Goal: Information Seeking & Learning: Learn about a topic

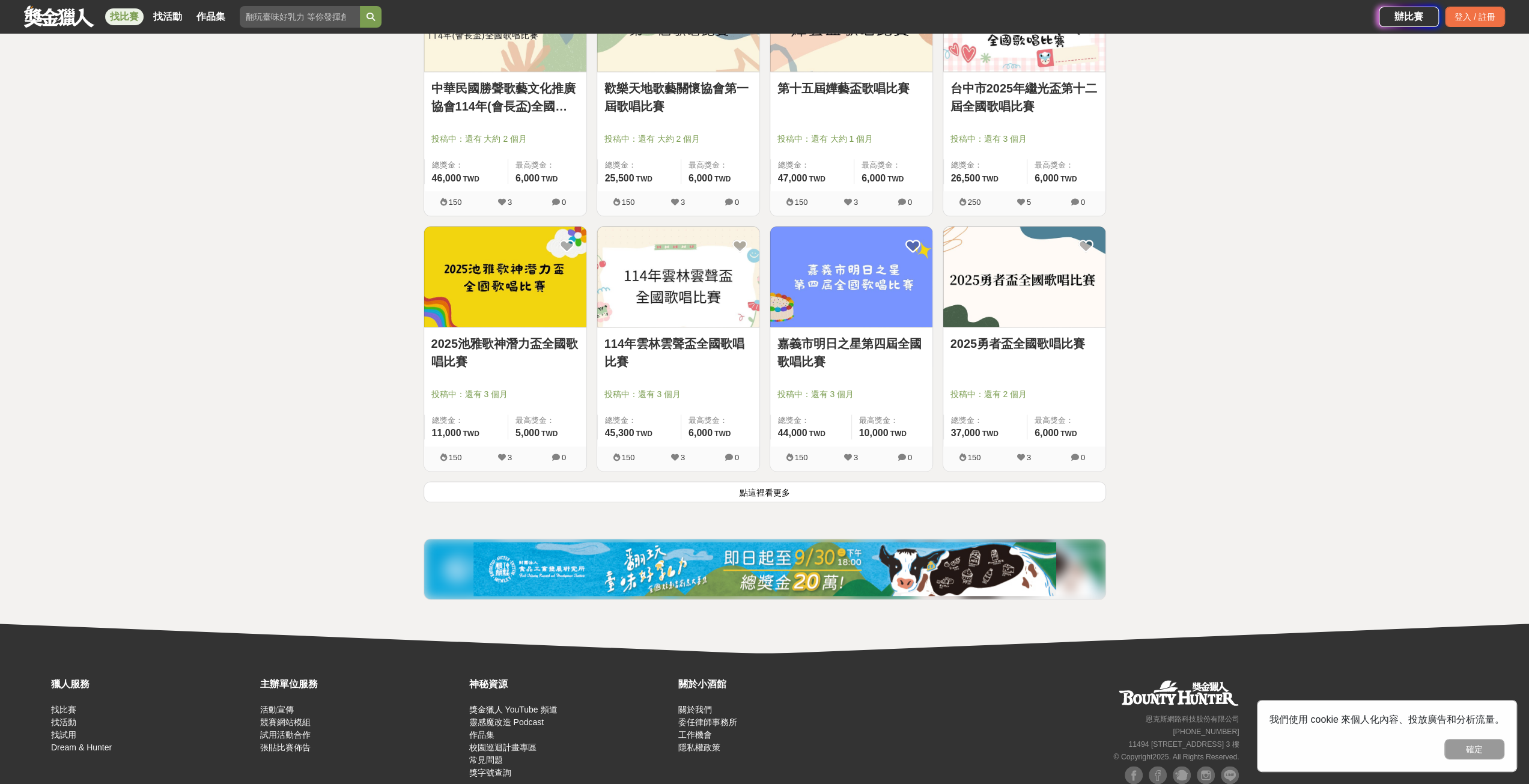
scroll to position [1346, 0]
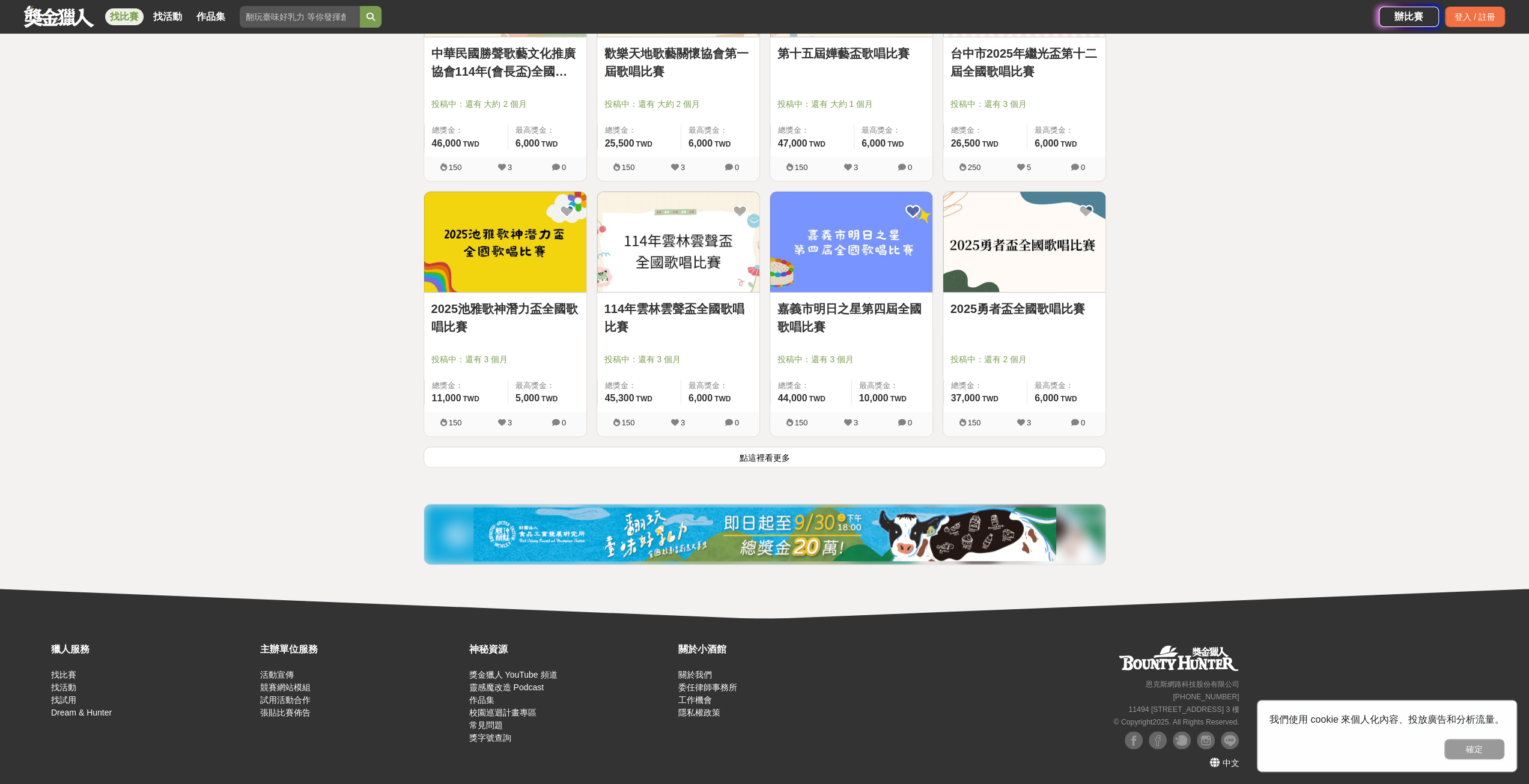
click at [760, 456] on button "點這裡看更多" at bounding box center [764, 457] width 682 height 21
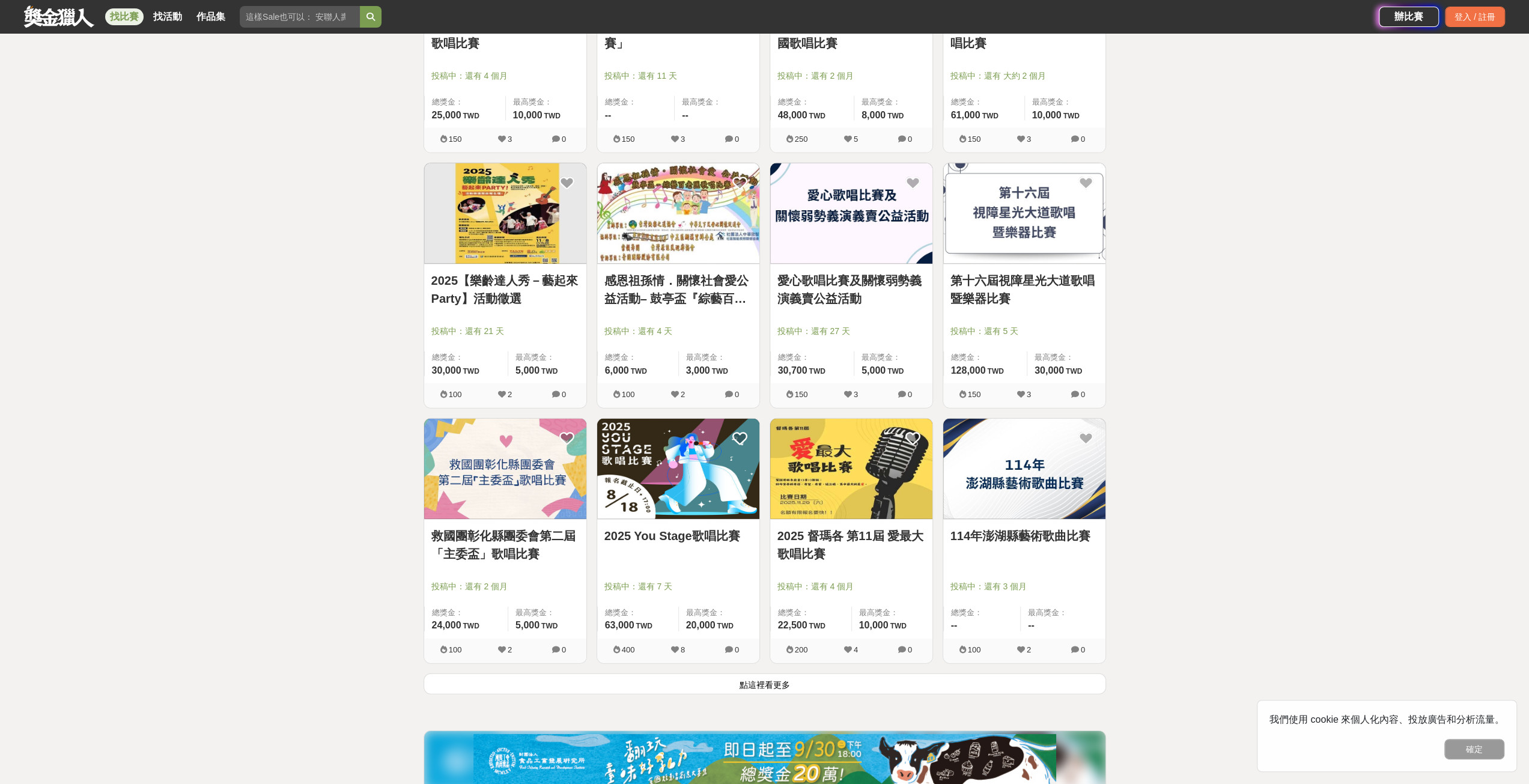
scroll to position [2727, 0]
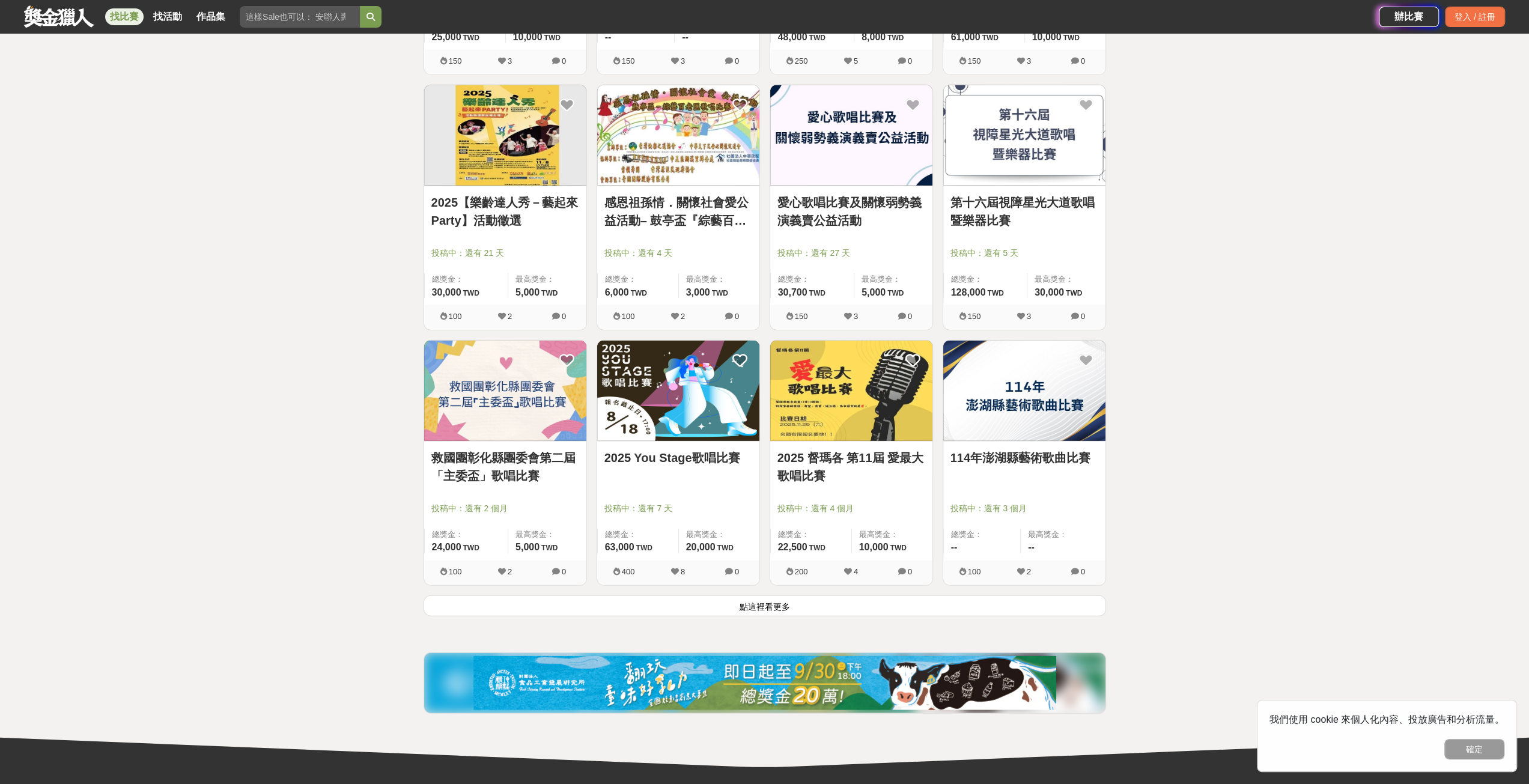
click at [700, 603] on button "點這裡看更多" at bounding box center [764, 606] width 682 height 21
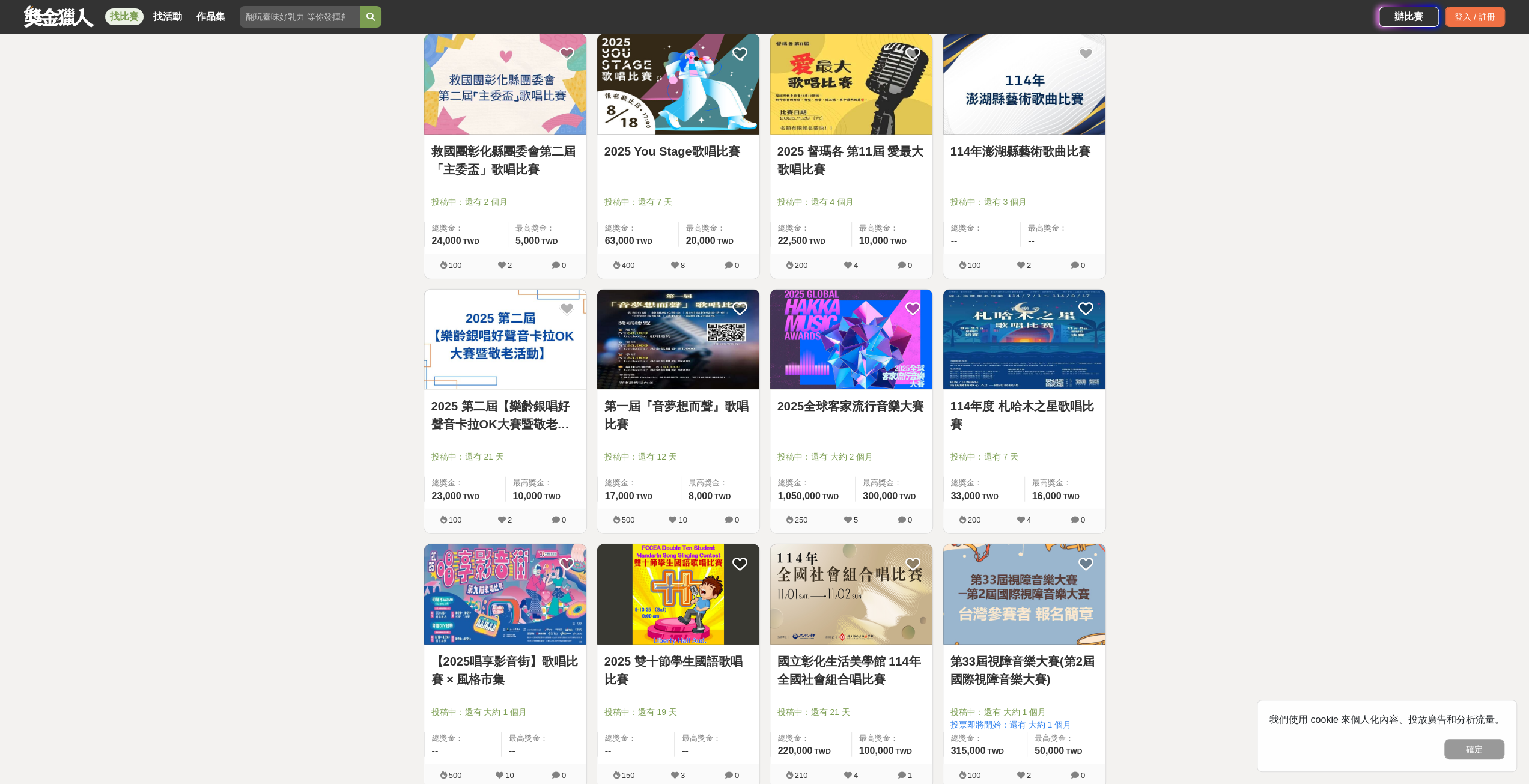
scroll to position [3088, 0]
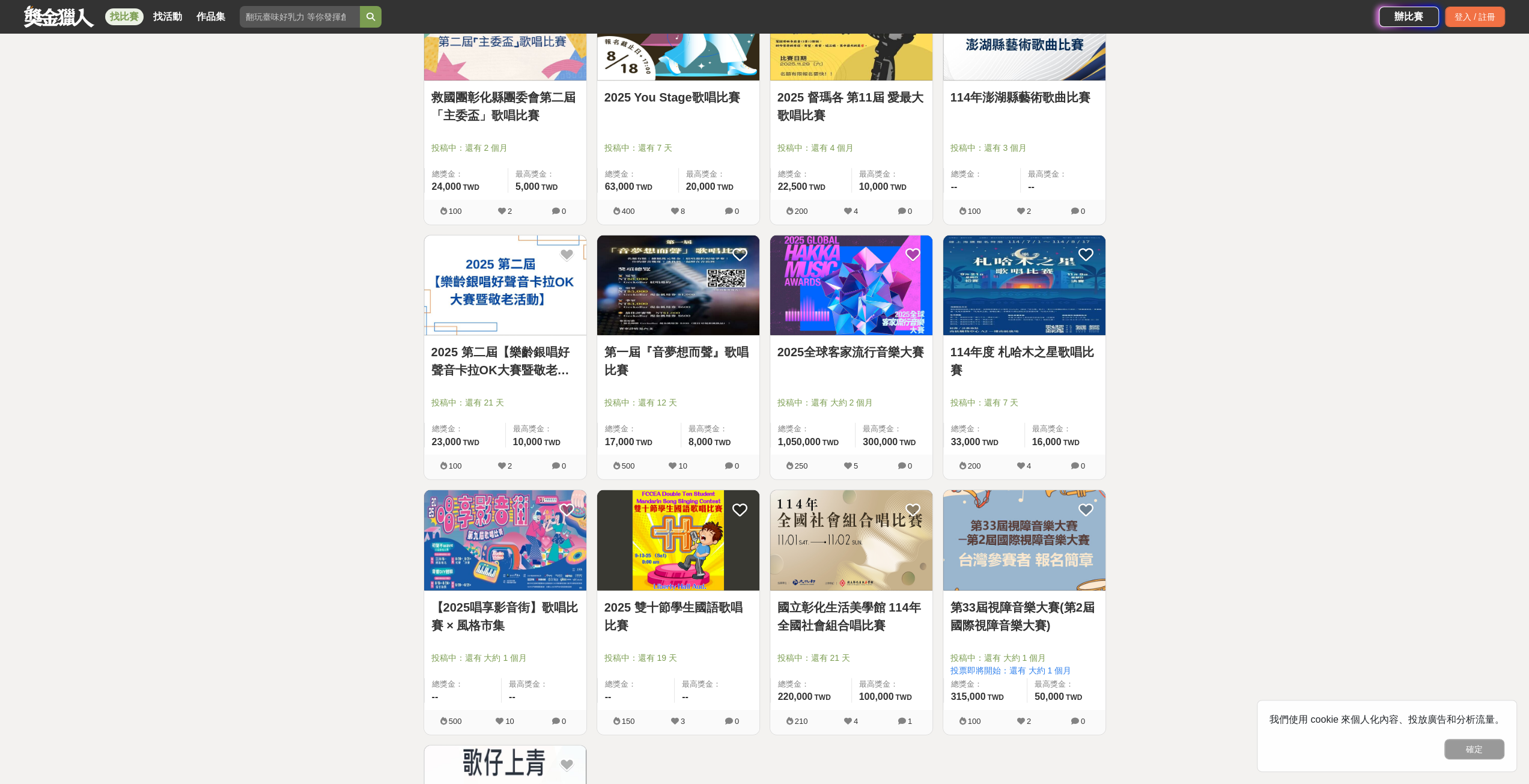
click at [537, 540] on img at bounding box center [505, 540] width 163 height 100
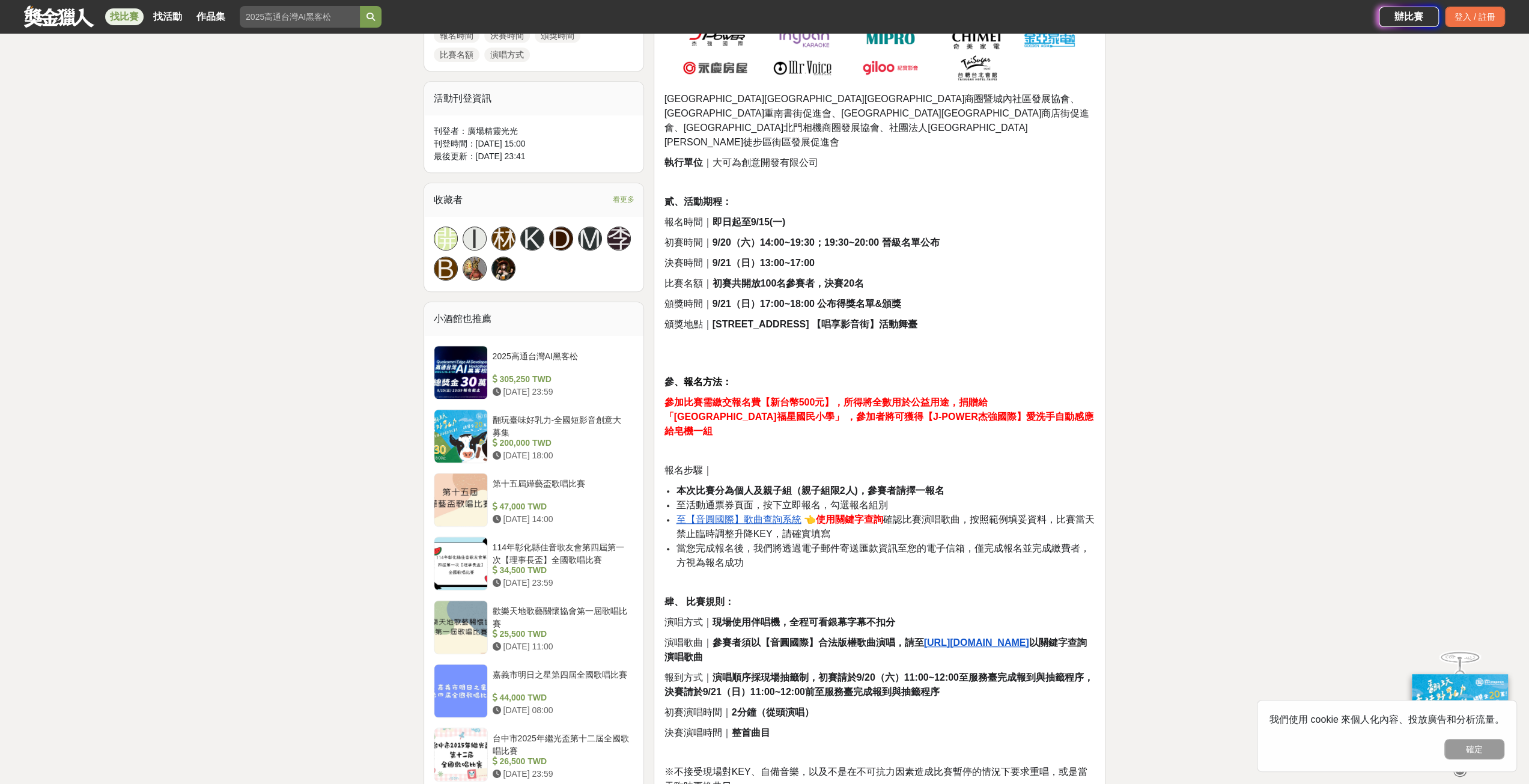
scroll to position [721, 0]
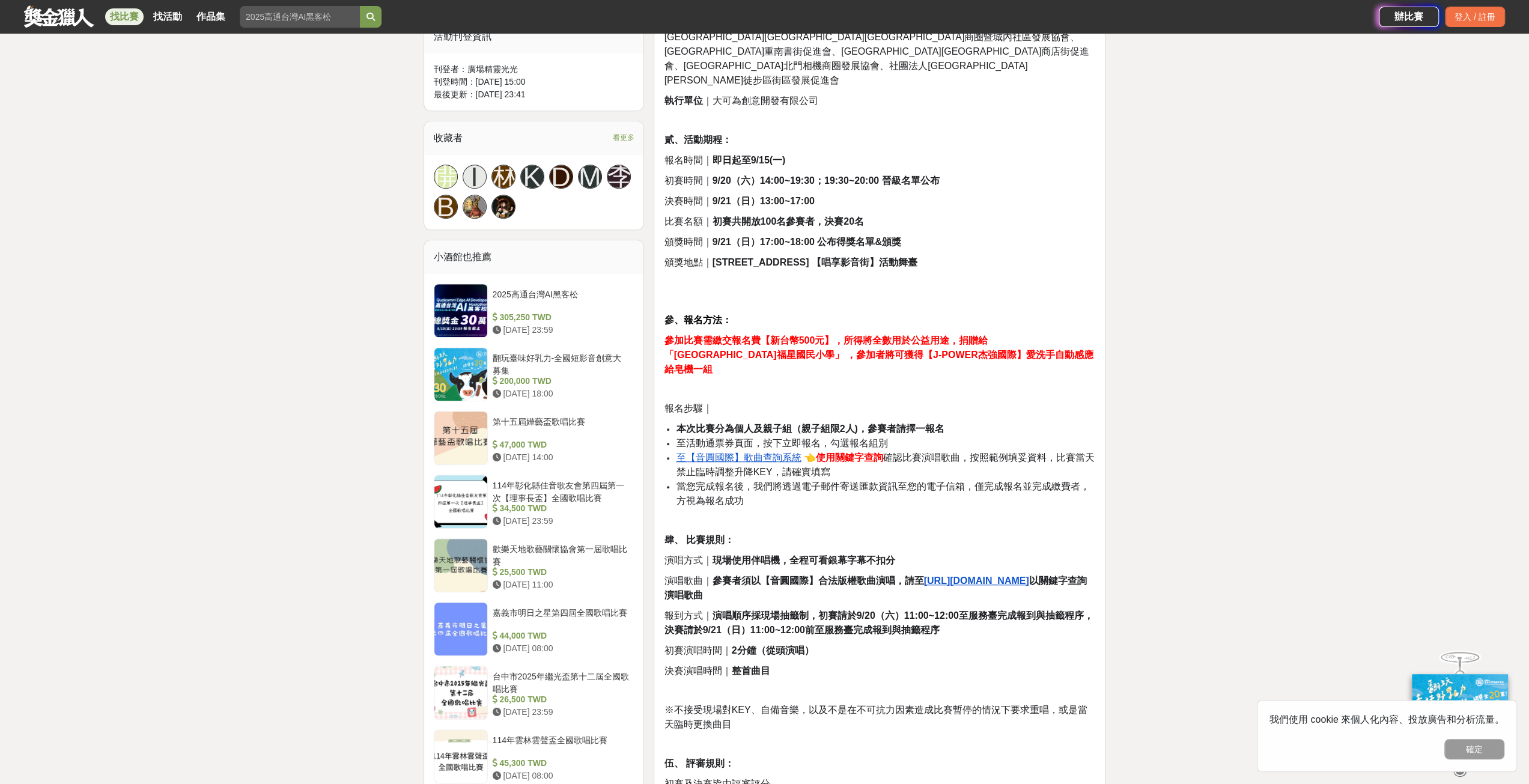
click at [773, 452] on u "至【音圓國際】歌曲查詢系統" at bounding box center [739, 457] width 125 height 10
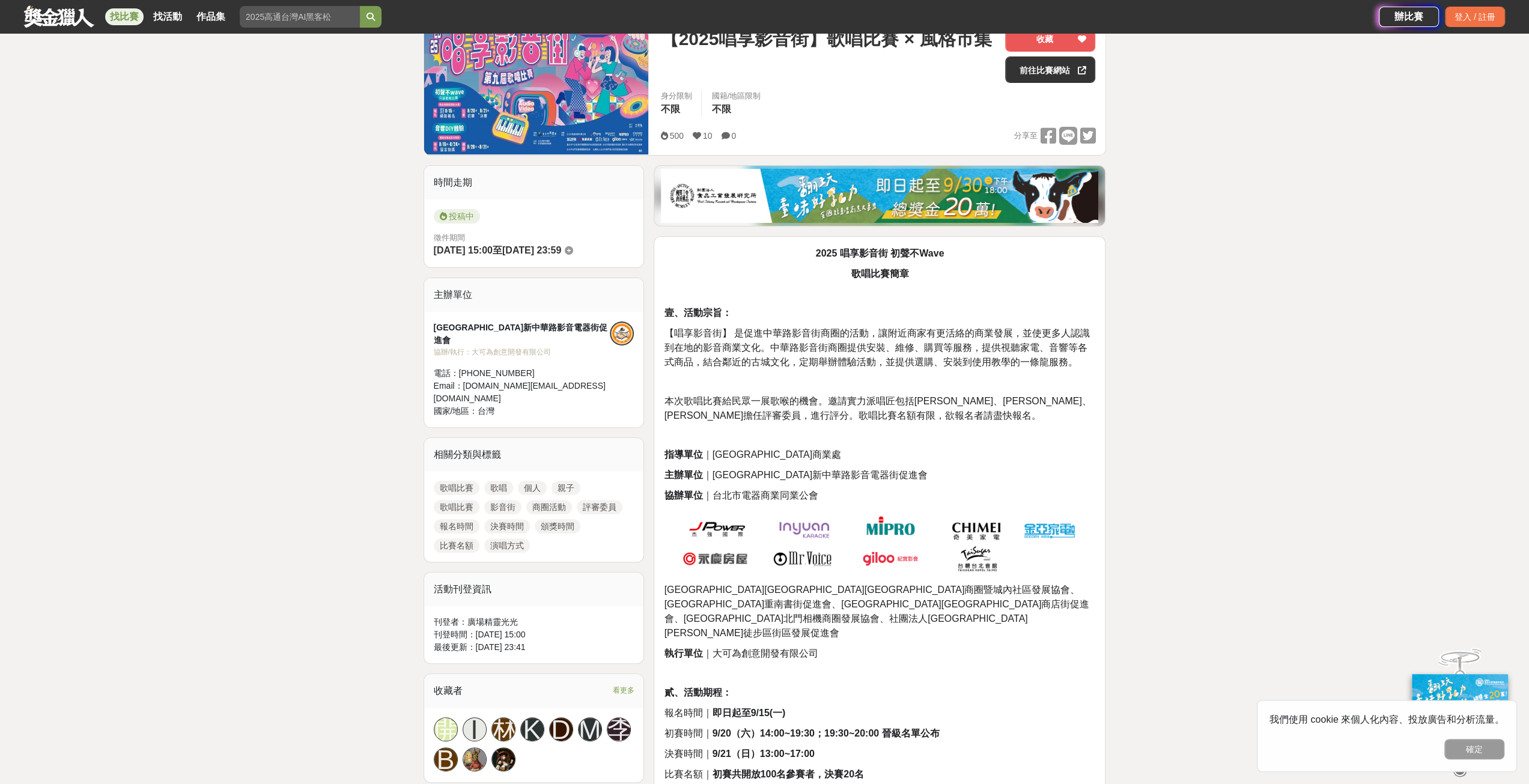
scroll to position [44, 0]
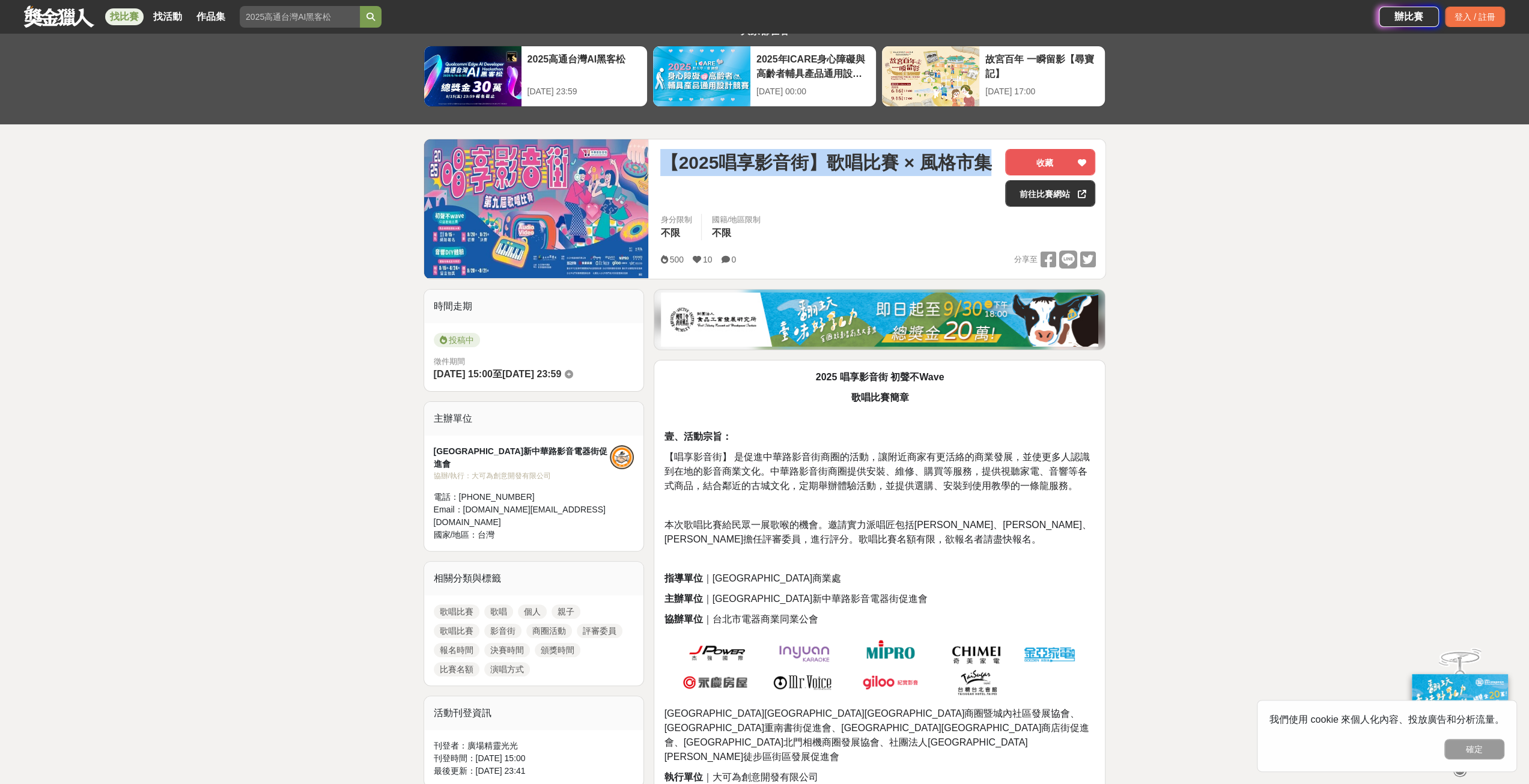
drag, startPoint x: 668, startPoint y: 162, endPoint x: 680, endPoint y: 180, distance: 21.6
click at [680, 176] on span "【2025唱享影音街】歌唱比賽 × 風格市集" at bounding box center [826, 162] width 331 height 27
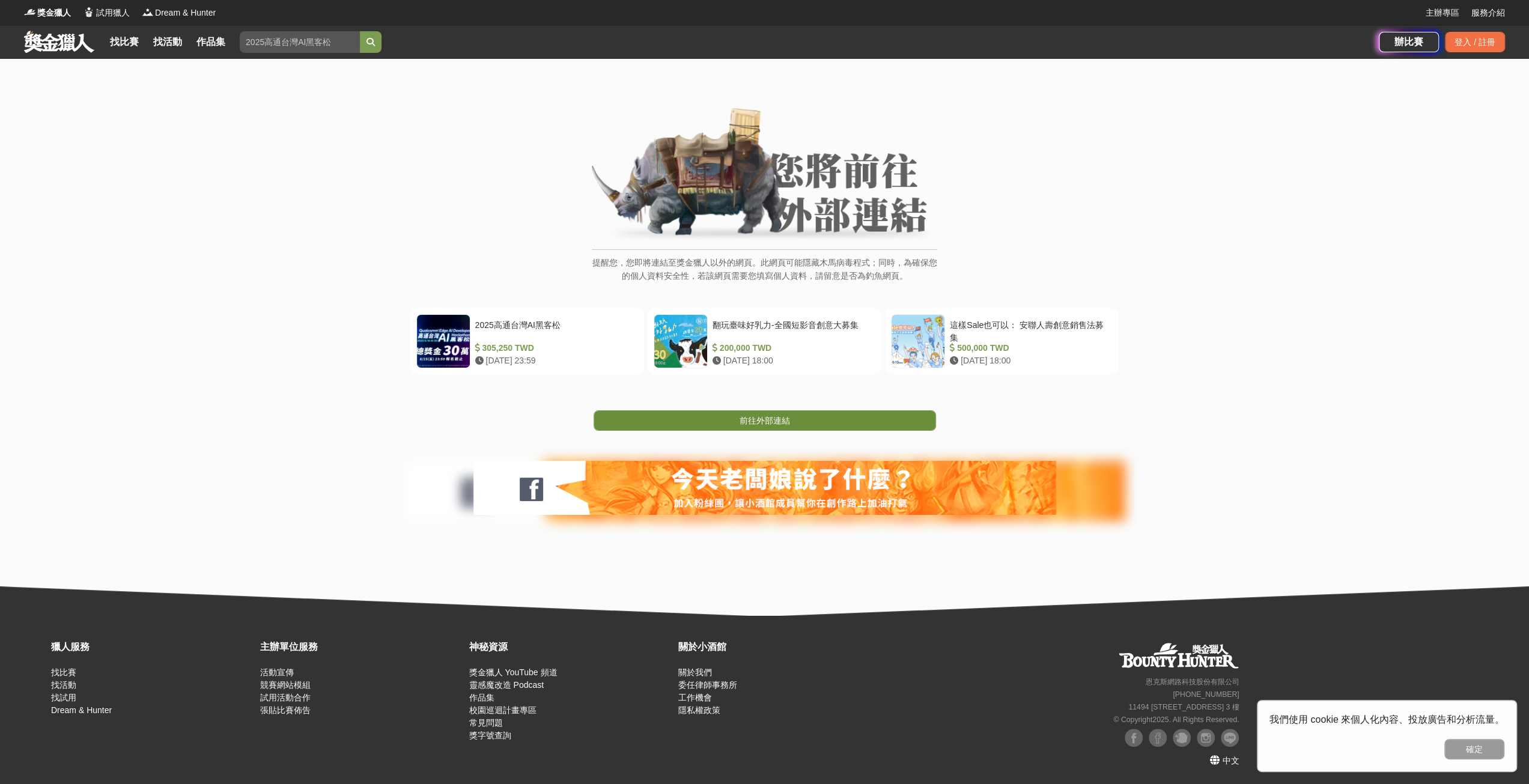
click at [781, 423] on span "前往外部連結" at bounding box center [764, 420] width 50 height 10
